Goal: Register for event/course

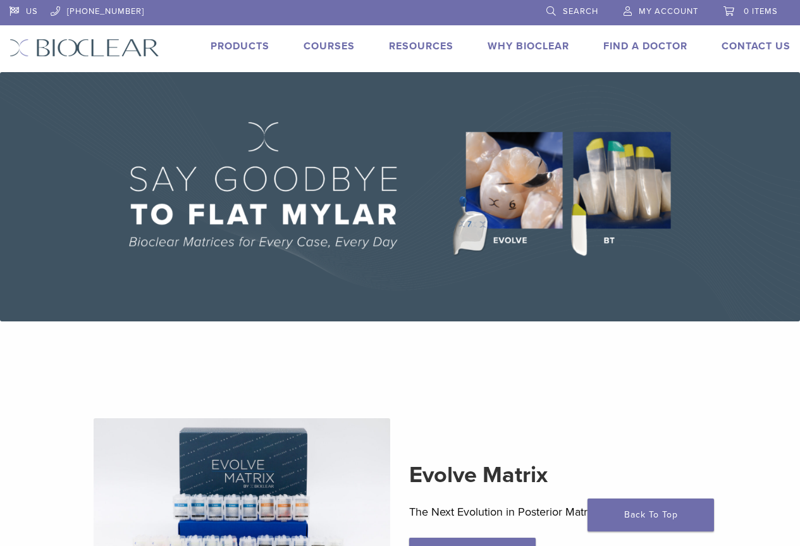
click at [329, 51] on link "Courses" at bounding box center [329, 46] width 51 height 13
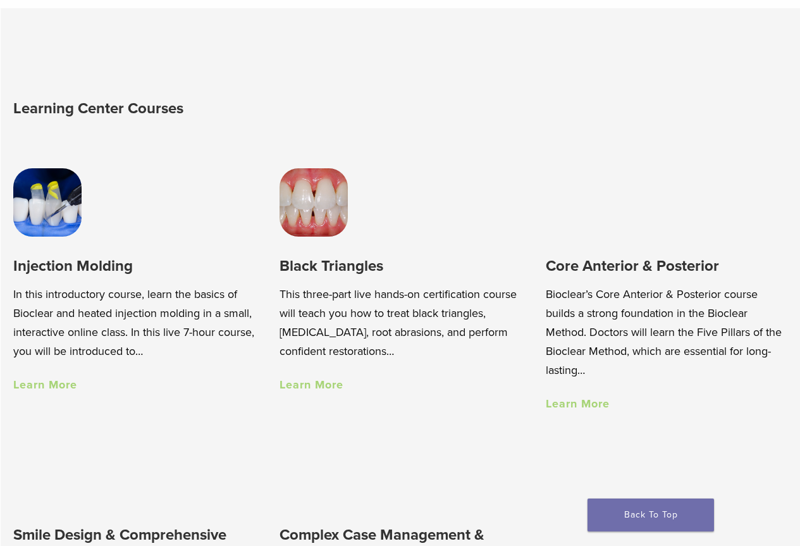
scroll to position [696, 0]
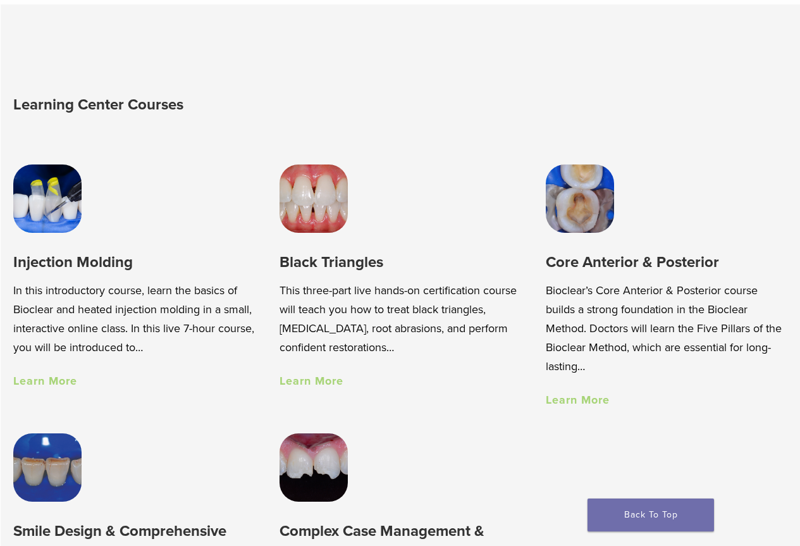
click at [323, 387] on link "Learn More" at bounding box center [312, 381] width 64 height 14
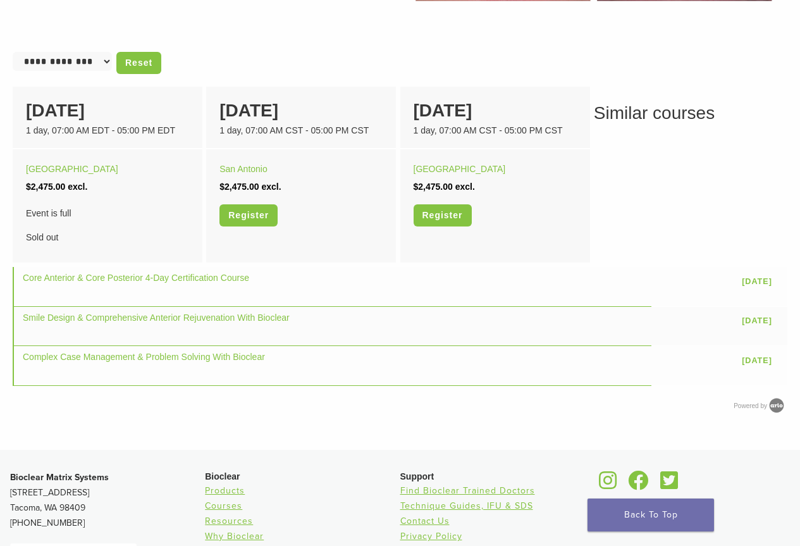
scroll to position [759, 0]
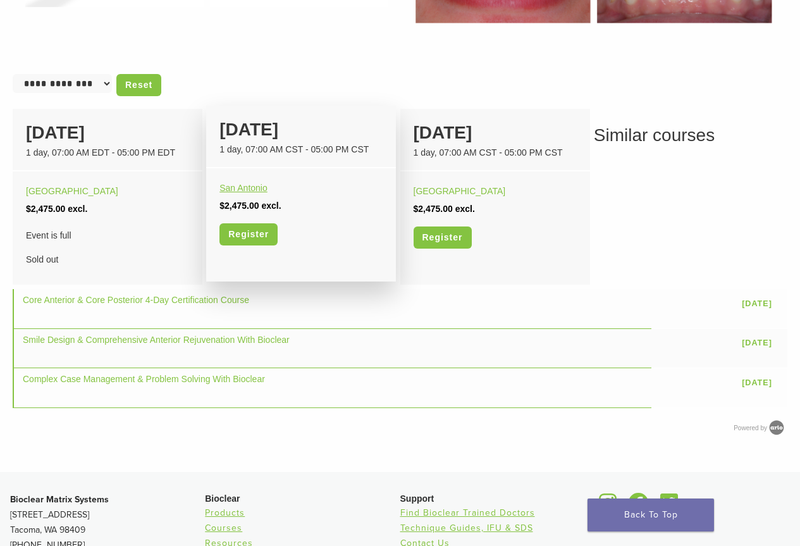
click at [245, 188] on link "San Antonio" at bounding box center [243, 188] width 48 height 10
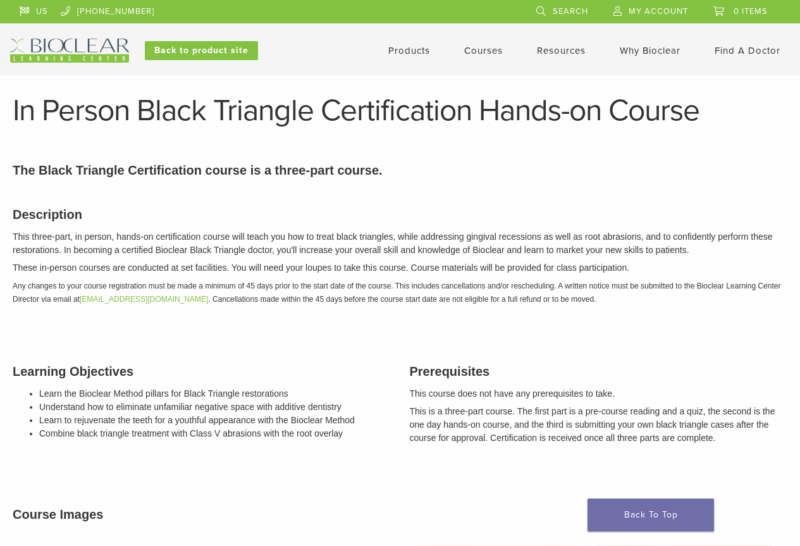
scroll to position [759, 0]
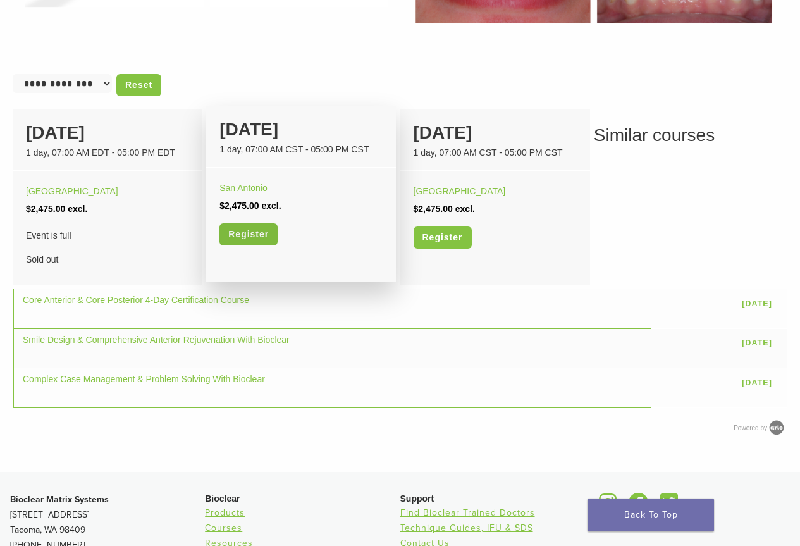
click at [253, 235] on link "Register" at bounding box center [248, 234] width 58 height 22
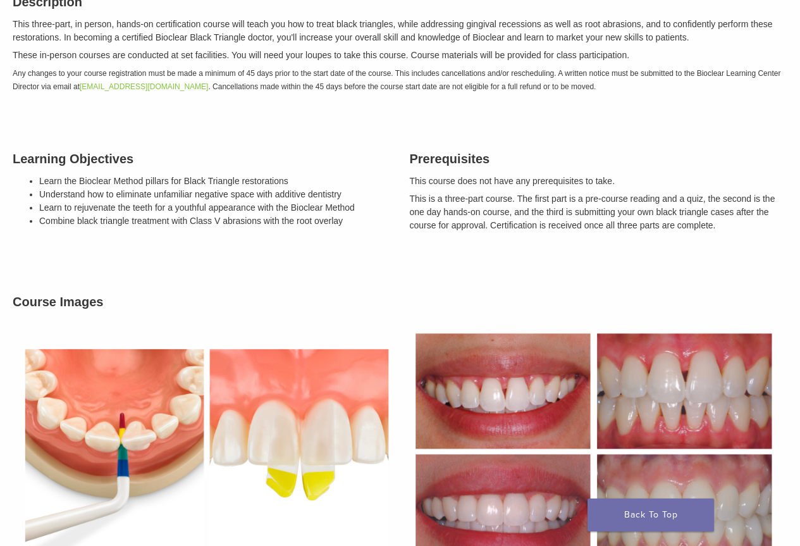
scroll to position [190, 0]
